Goal: Task Accomplishment & Management: Manage account settings

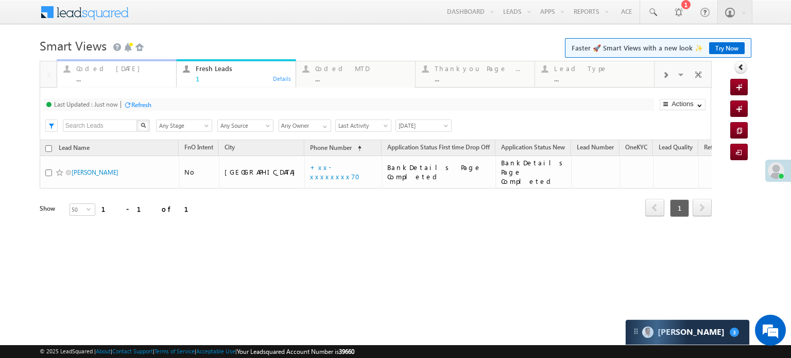
click at [85, 68] on div "Coded Today" at bounding box center [123, 68] width 94 height 8
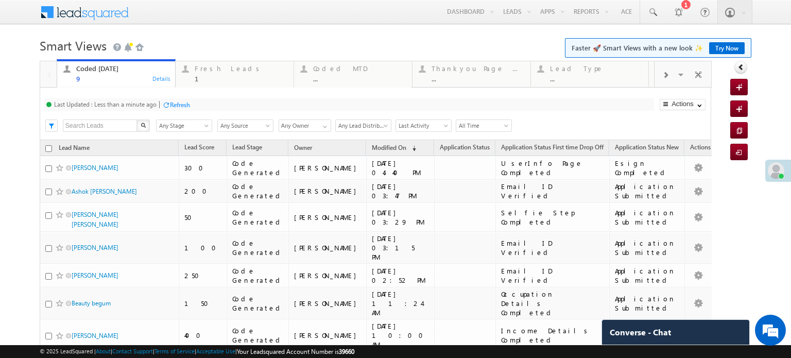
click at [176, 102] on div "Refresh" at bounding box center [180, 105] width 20 height 8
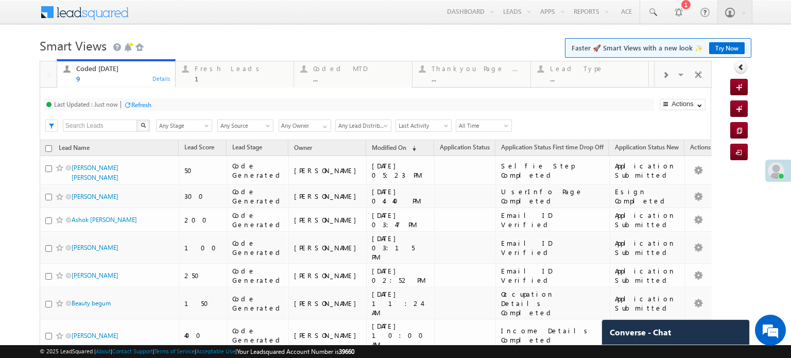
click at [139, 107] on div "Refresh" at bounding box center [141, 105] width 20 height 8
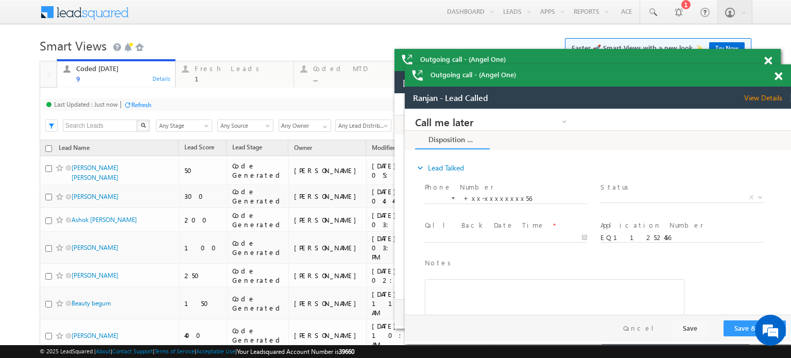
click at [778, 73] on span at bounding box center [778, 76] width 8 height 9
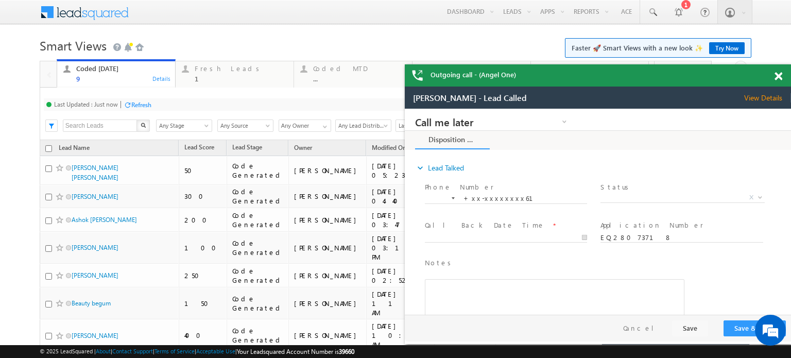
click at [778, 73] on span at bounding box center [778, 76] width 8 height 9
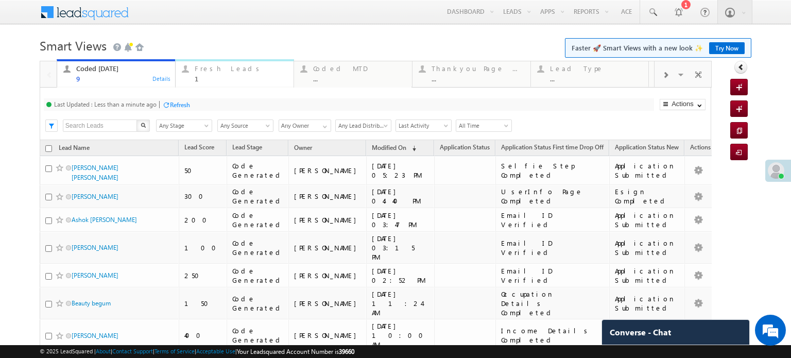
click at [203, 72] on div "Fresh Leads" at bounding box center [241, 68] width 93 height 8
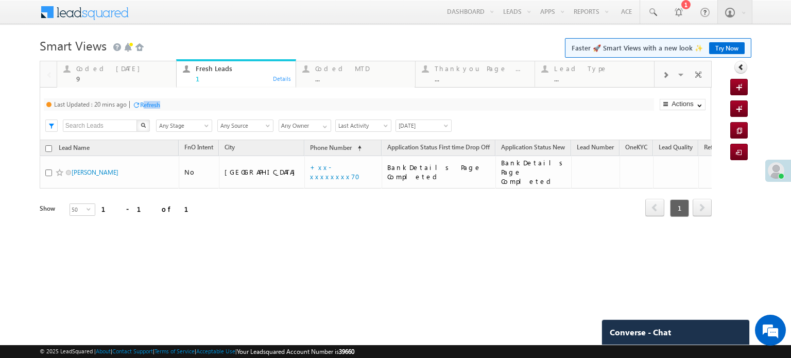
click at [146, 108] on div "Refresh" at bounding box center [146, 104] width 28 height 10
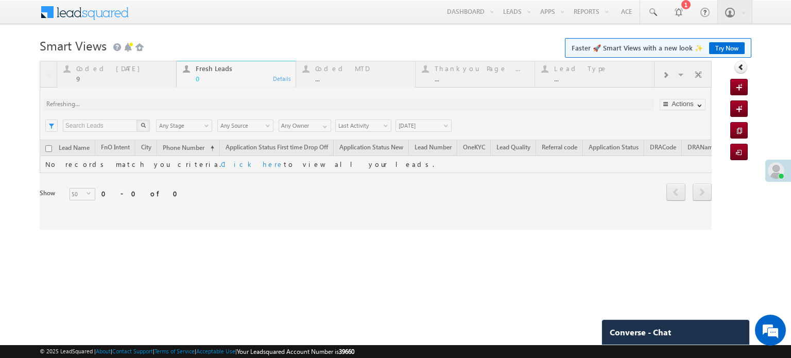
click at [279, 167] on div at bounding box center [376, 145] width 672 height 169
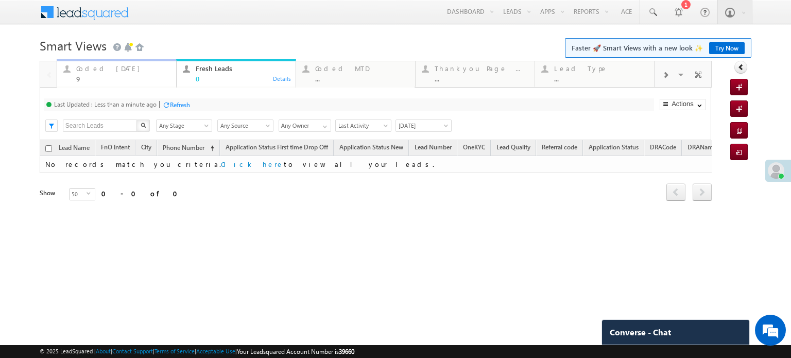
click at [105, 78] on div "9" at bounding box center [123, 79] width 94 height 8
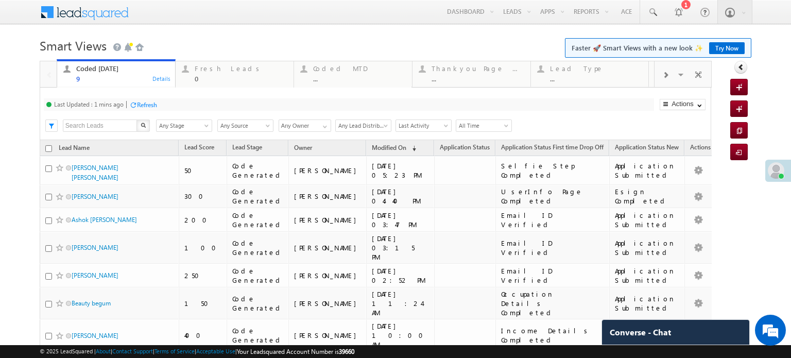
click at [134, 107] on div at bounding box center [133, 105] width 8 height 8
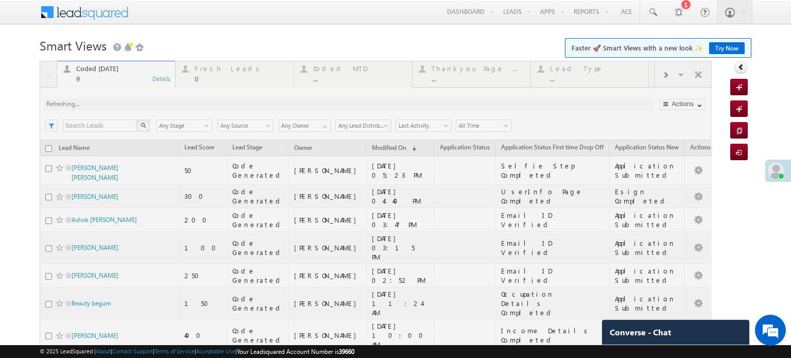
click at [177, 103] on div at bounding box center [376, 262] width 672 height 403
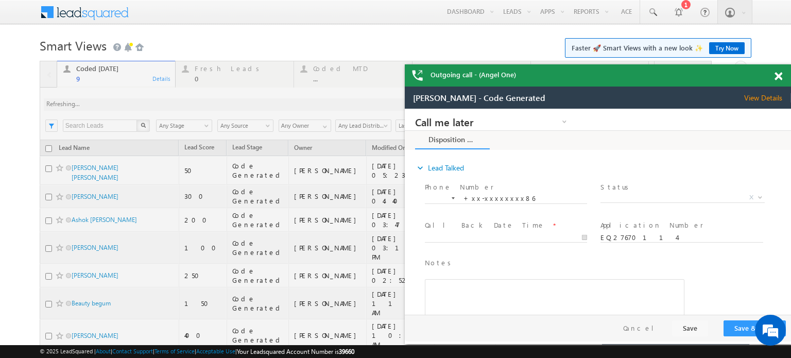
click at [780, 76] on span at bounding box center [778, 76] width 8 height 9
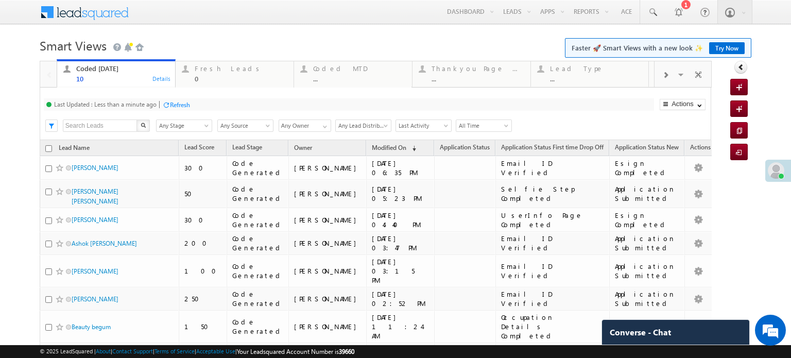
click at [176, 101] on div "Refresh" at bounding box center [180, 105] width 20 height 8
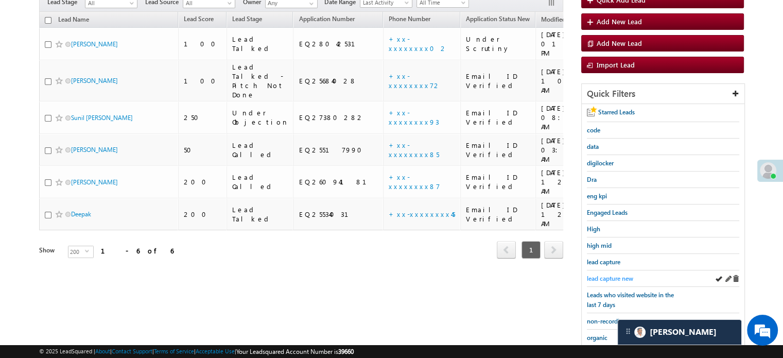
scroll to position [103, 0]
click at [612, 274] on span "lead capture new" at bounding box center [610, 278] width 46 height 8
click at [598, 278] on span "lead capture new" at bounding box center [610, 278] width 46 height 8
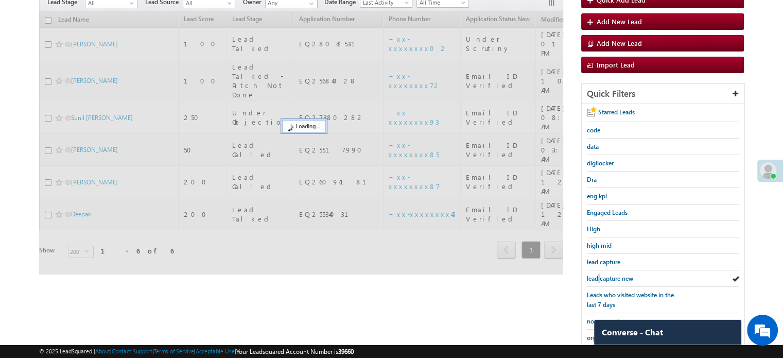
click at [598, 278] on span "lead capture new" at bounding box center [610, 278] width 46 height 8
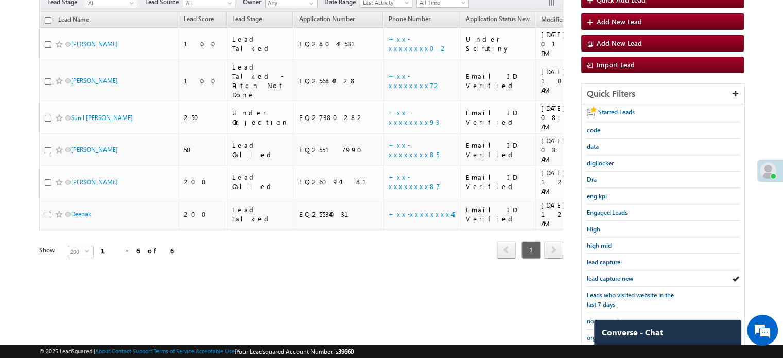
click at [598, 278] on span "lead capture new" at bounding box center [610, 278] width 46 height 8
click at [613, 280] on span "lead capture new" at bounding box center [610, 278] width 46 height 8
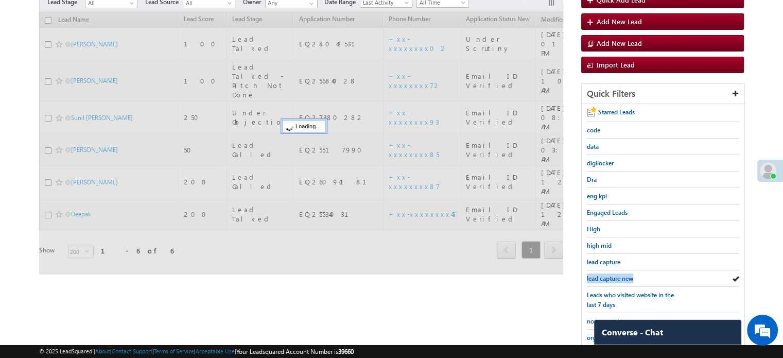
click at [613, 279] on span "lead capture new" at bounding box center [610, 278] width 46 height 8
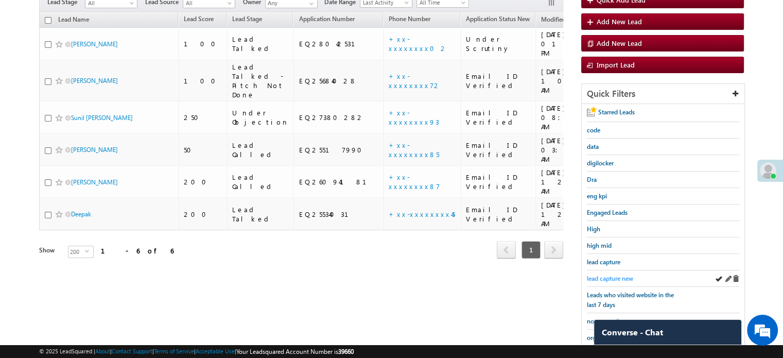
click at [617, 276] on span "lead capture new" at bounding box center [610, 278] width 46 height 8
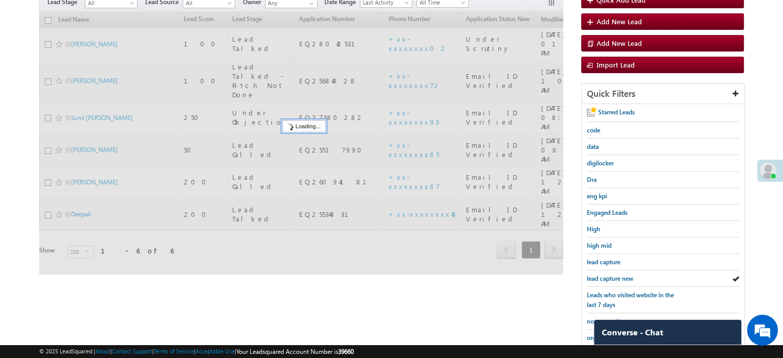
click at [616, 276] on span "lead capture new" at bounding box center [610, 278] width 46 height 8
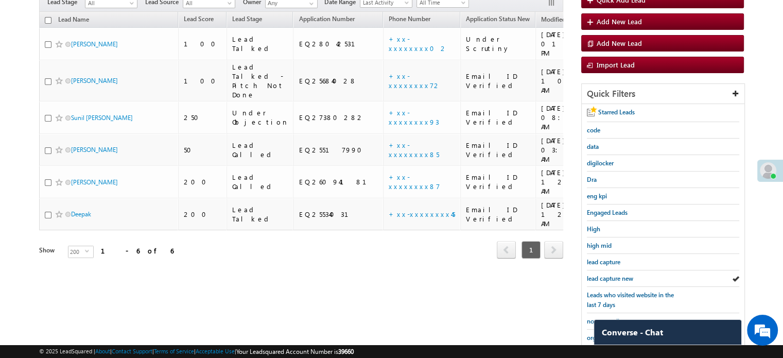
click at [616, 276] on span "lead capture new" at bounding box center [610, 278] width 46 height 8
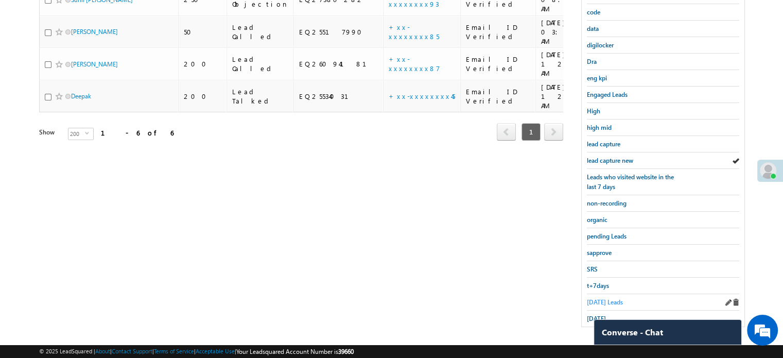
click at [602, 298] on span "Today's Leads" at bounding box center [605, 302] width 36 height 8
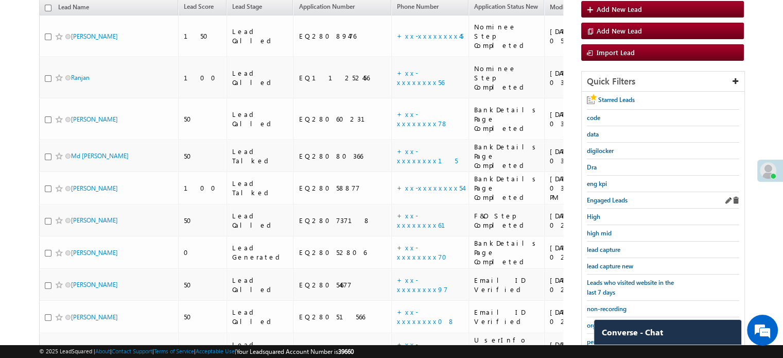
scroll to position [169, 0]
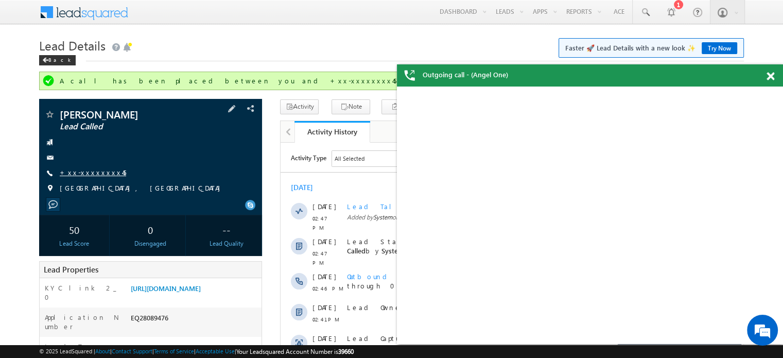
scroll to position [5189, 0]
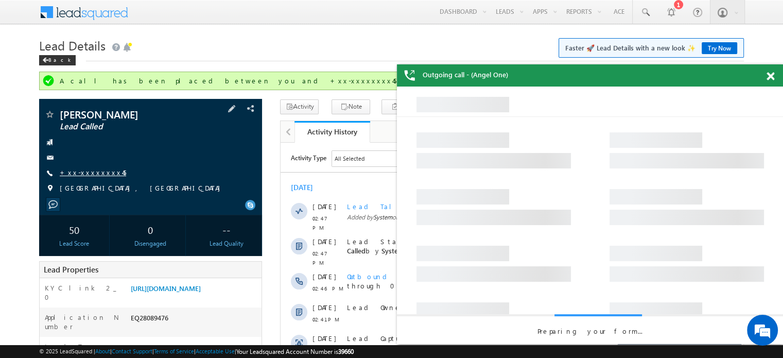
click at [89, 168] on link "+xx-xxxxxxxx45" at bounding box center [93, 172] width 66 height 9
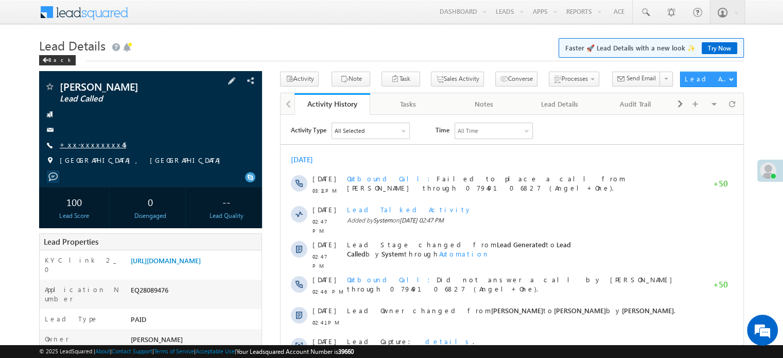
click at [84, 146] on link "+xx-xxxxxxxx45" at bounding box center [93, 144] width 66 height 9
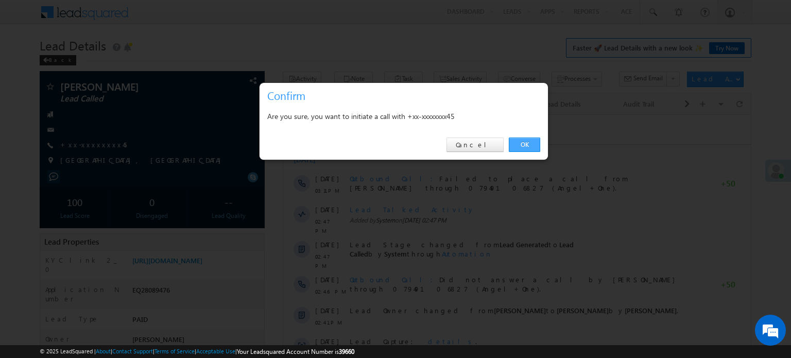
click at [527, 147] on link "OK" at bounding box center [524, 144] width 31 height 14
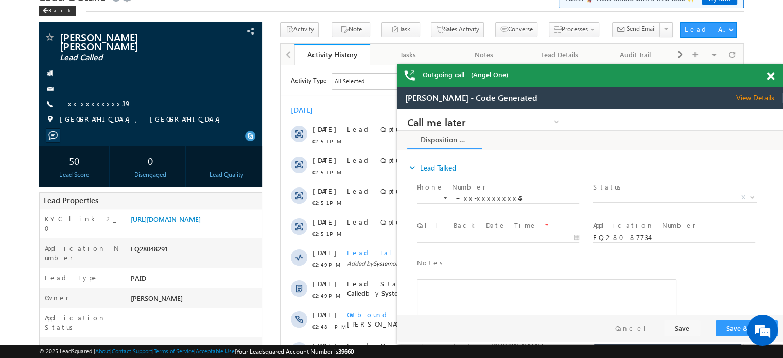
click at [770, 79] on span at bounding box center [770, 76] width 8 height 9
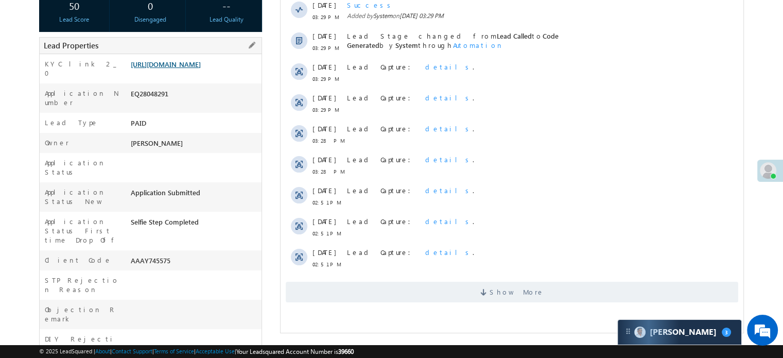
click at [147, 62] on link "[URL][DOMAIN_NAME]" at bounding box center [166, 64] width 70 height 9
